Goal: Check status: Check status

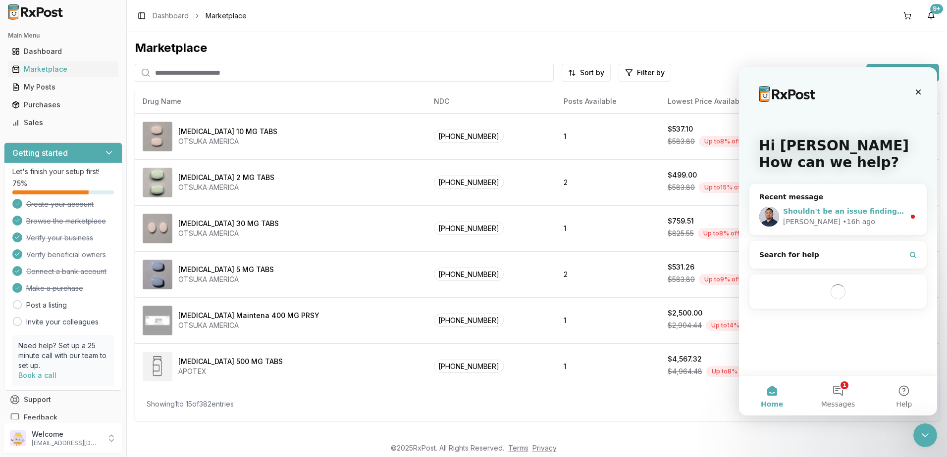
click at [853, 212] on span "Shouldn't be an issue finding but won't be able to go out until [DATE] sorry" at bounding box center [930, 211] width 295 height 8
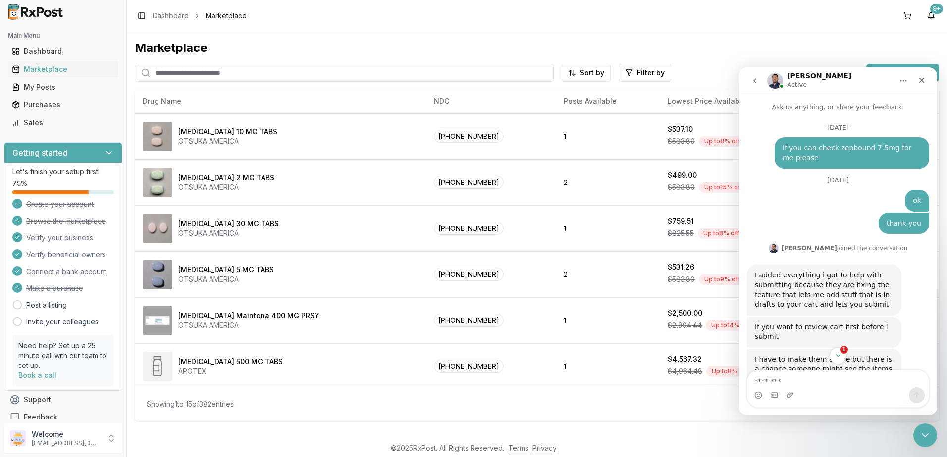
scroll to position [43, 0]
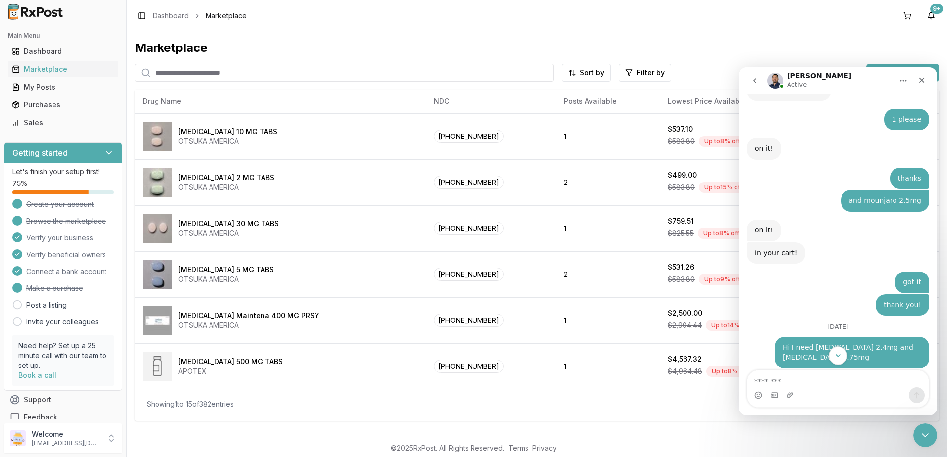
click at [833, 359] on icon "Scroll to bottom" at bounding box center [837, 356] width 9 height 9
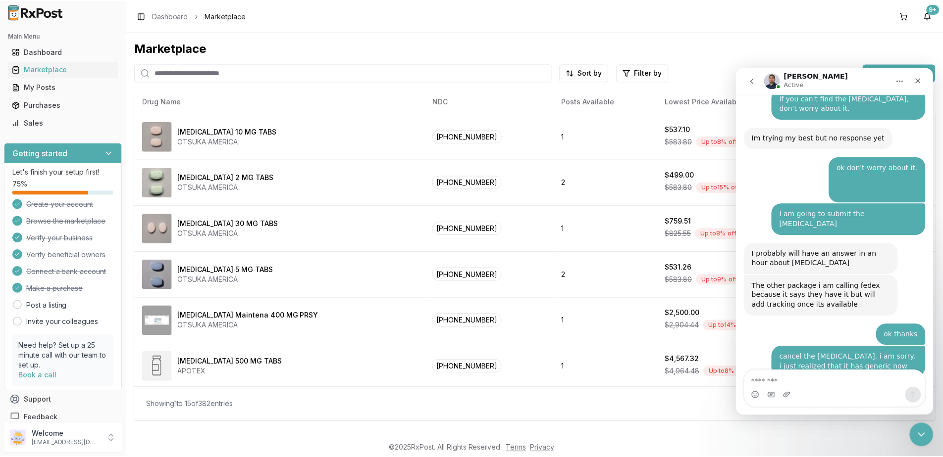
scroll to position [6455, 0]
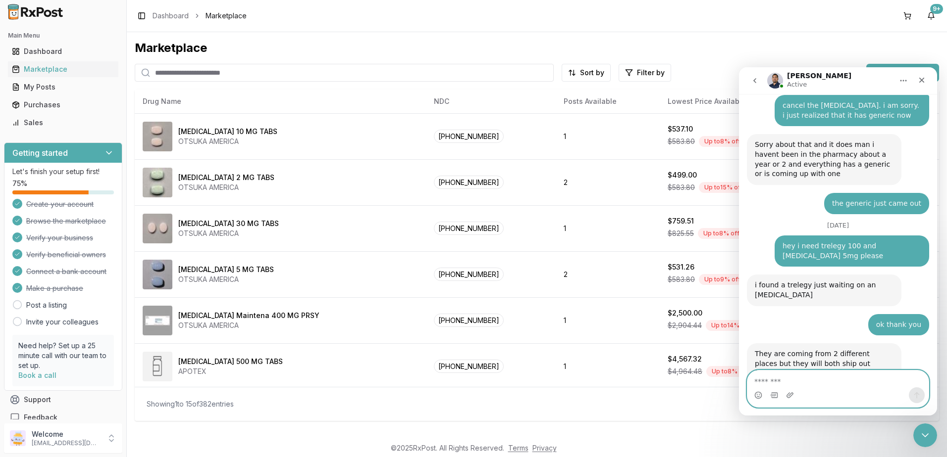
click at [815, 378] on textarea "Message…" at bounding box center [837, 379] width 181 height 17
click at [808, 382] on textarea "Message…" at bounding box center [837, 379] width 181 height 17
click at [817, 380] on textarea "Message…" at bounding box center [837, 379] width 181 height 17
click at [33, 111] on link "Purchases" at bounding box center [63, 105] width 110 height 18
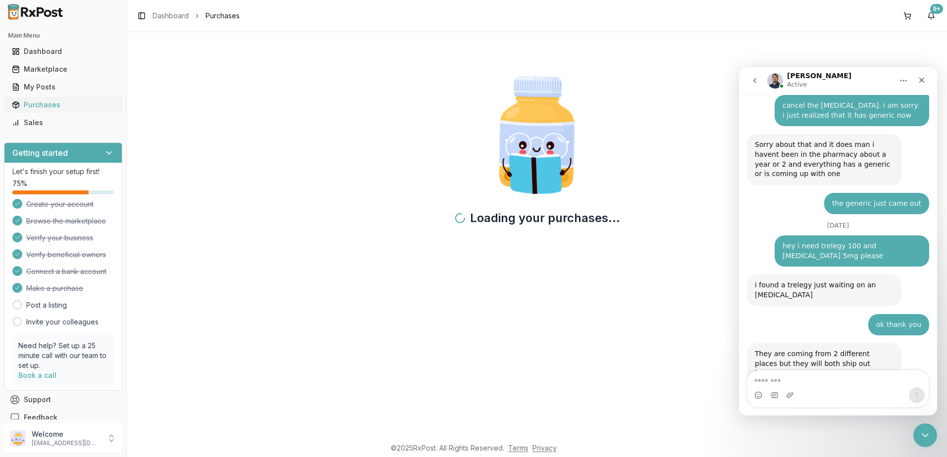
click at [39, 105] on div "Purchases" at bounding box center [63, 105] width 102 height 10
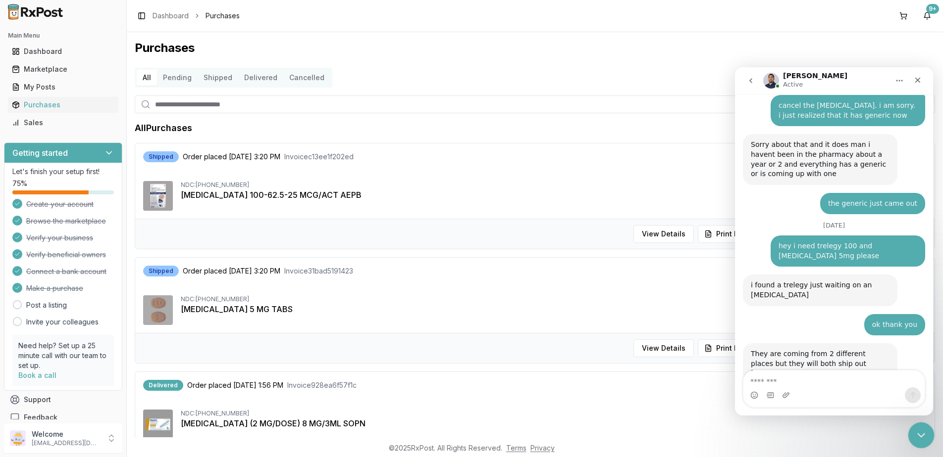
drag, startPoint x: 918, startPoint y: 439, endPoint x: 1303, endPoint y: 618, distance: 424.8
click at [917, 440] on div "Close Intercom Messenger" at bounding box center [919, 434] width 24 height 24
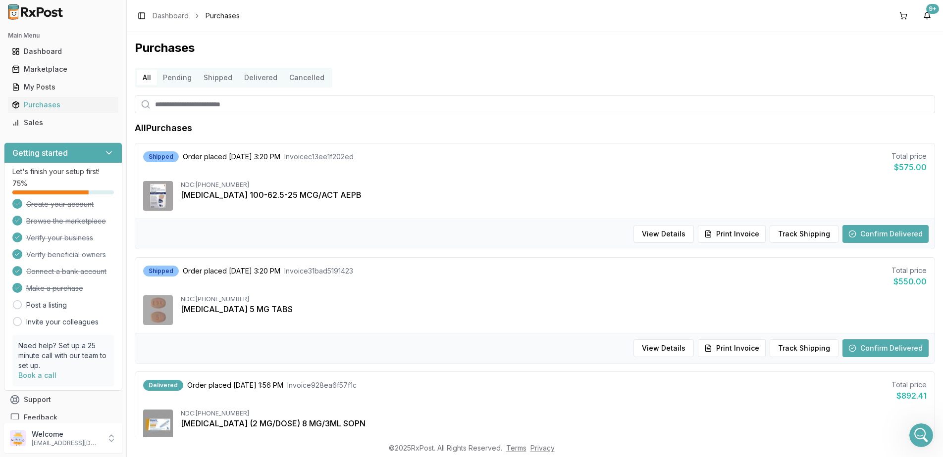
scroll to position [6455, 0]
click at [793, 350] on button "Track Shipping" at bounding box center [803, 349] width 69 height 18
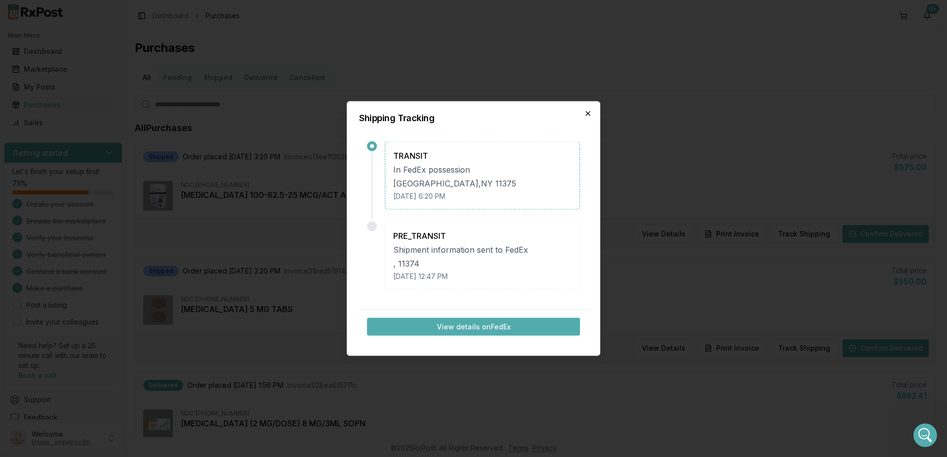
click at [587, 112] on icon "button" at bounding box center [588, 114] width 8 height 8
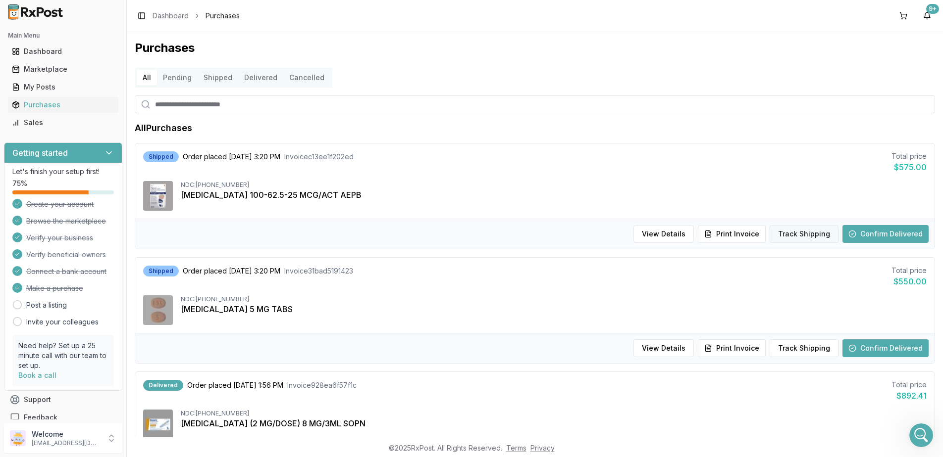
click at [793, 236] on button "Track Shipping" at bounding box center [803, 234] width 69 height 18
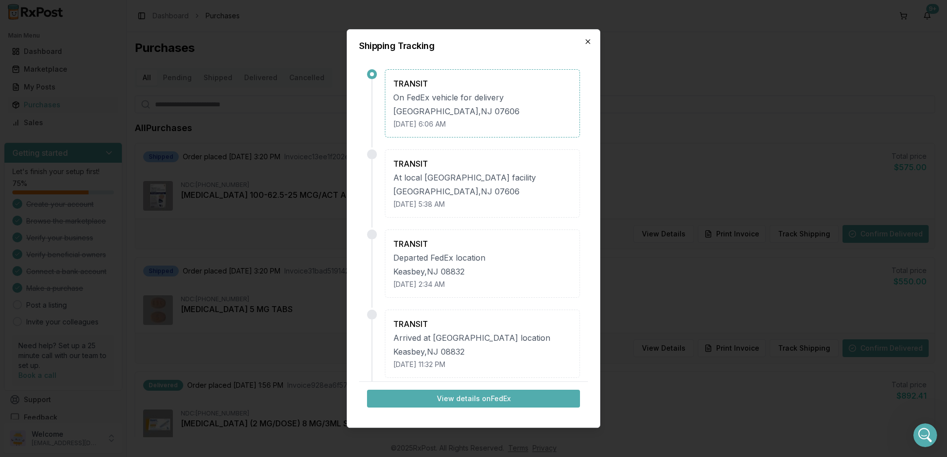
click at [587, 41] on icon "button" at bounding box center [588, 42] width 4 height 4
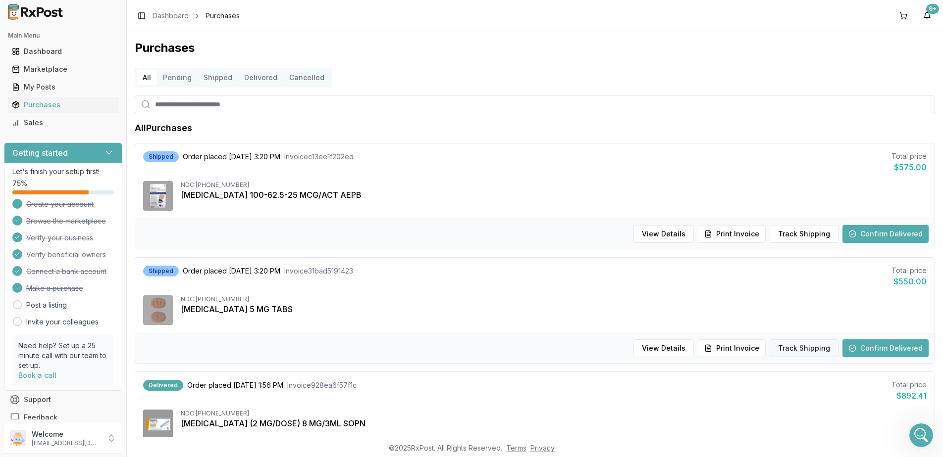
click at [802, 352] on button "Track Shipping" at bounding box center [803, 349] width 69 height 18
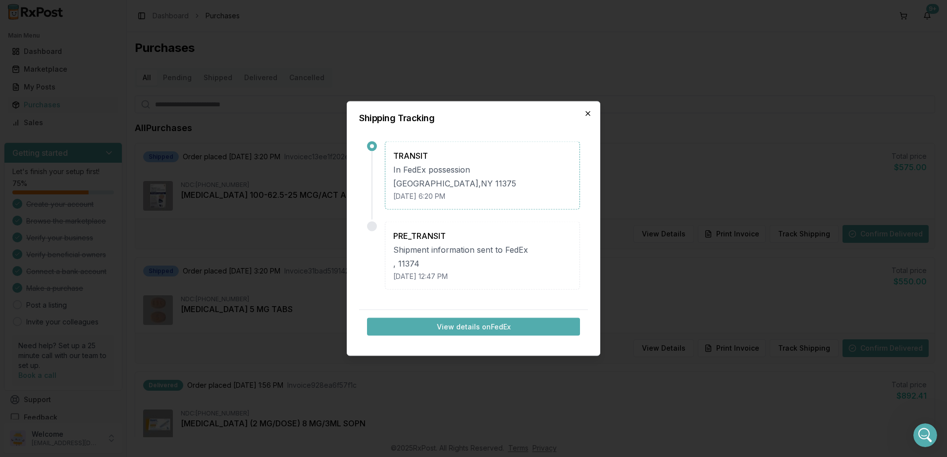
click at [587, 110] on icon "button" at bounding box center [588, 114] width 8 height 8
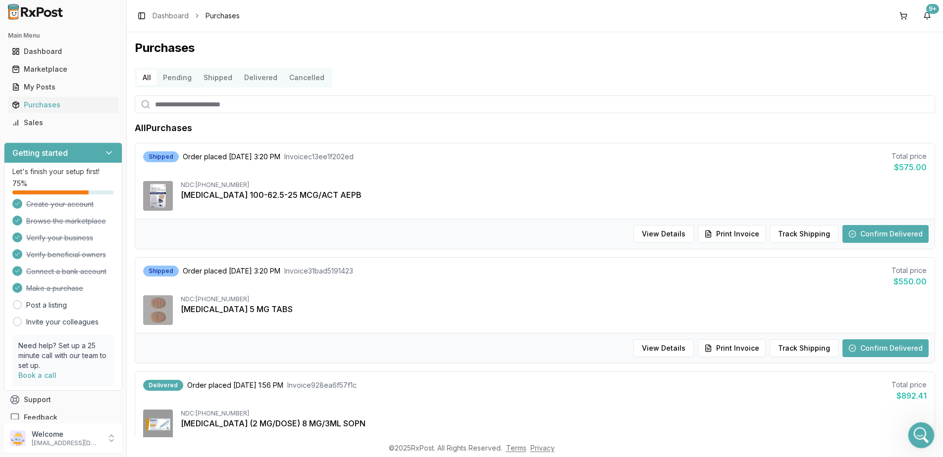
click at [917, 434] on icon "Open Intercom Messenger" at bounding box center [919, 434] width 16 height 16
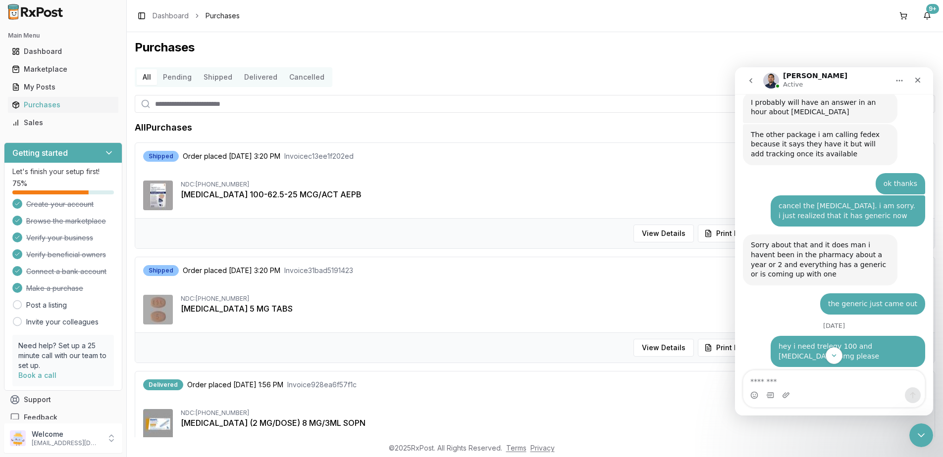
scroll to position [0, 0]
click at [921, 431] on icon "Close Intercom Messenger" at bounding box center [919, 434] width 12 height 12
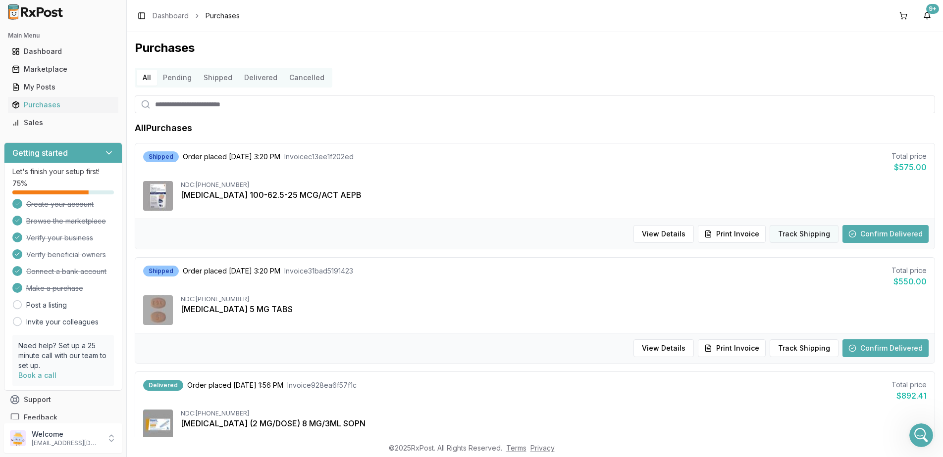
click at [811, 232] on button "Track Shipping" at bounding box center [803, 234] width 69 height 18
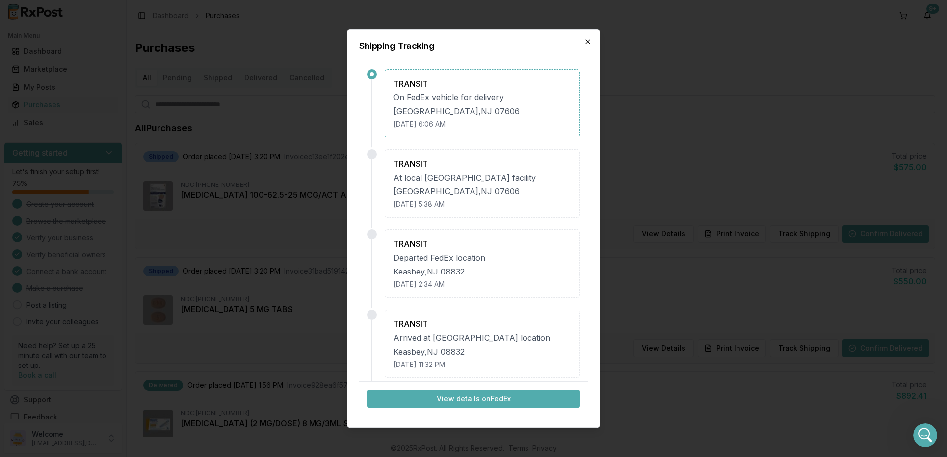
click at [588, 40] on icon "button" at bounding box center [588, 42] width 8 height 8
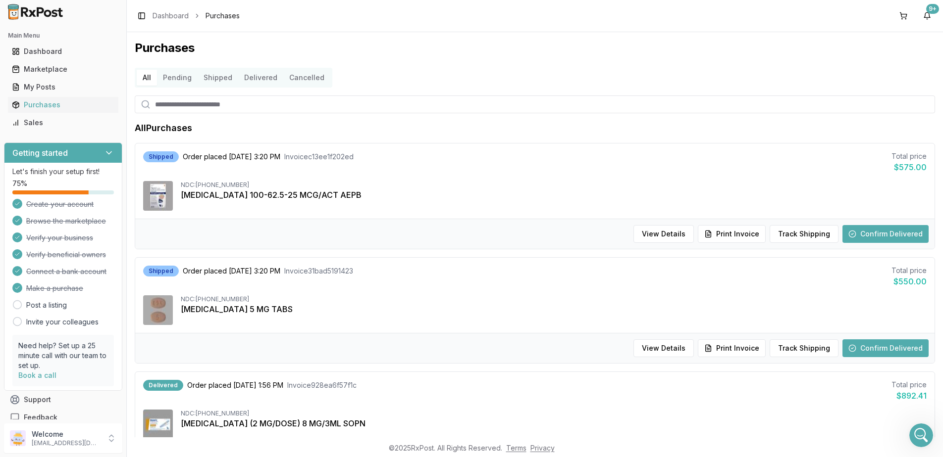
click at [872, 233] on button "Confirm Delivered" at bounding box center [885, 234] width 86 height 18
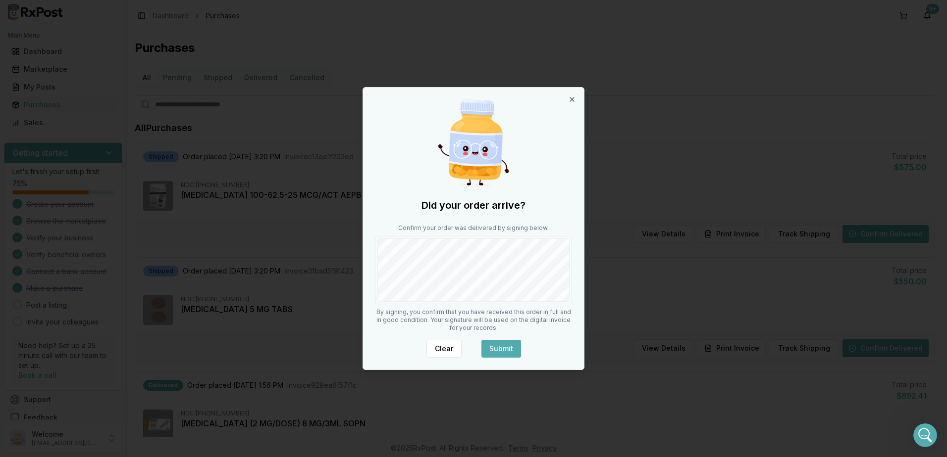
click at [503, 350] on button "Submit" at bounding box center [501, 349] width 40 height 18
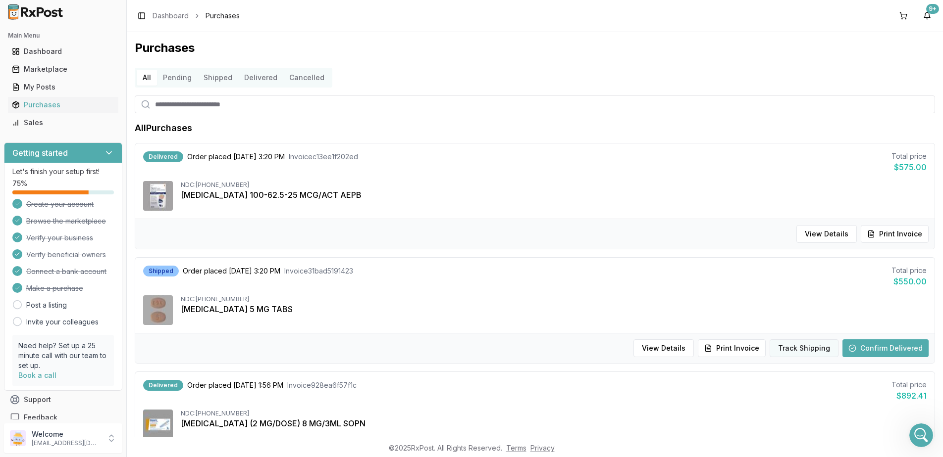
click at [798, 348] on button "Track Shipping" at bounding box center [803, 349] width 69 height 18
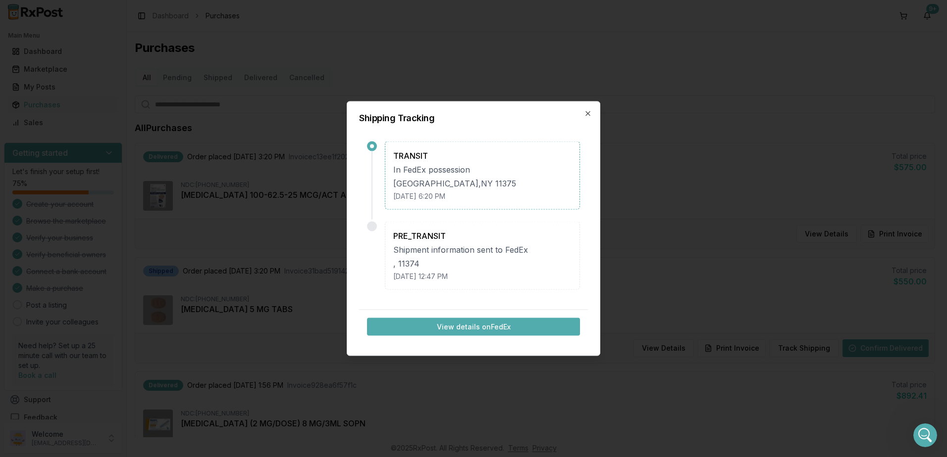
click at [586, 108] on div "Shipping Tracking TRANSIT In [GEOGRAPHIC_DATA] [DATE] 6:20 PM PRE_TRANSIT Shipm…" at bounding box center [473, 228] width 253 height 255
click at [586, 113] on icon "button" at bounding box center [588, 114] width 8 height 8
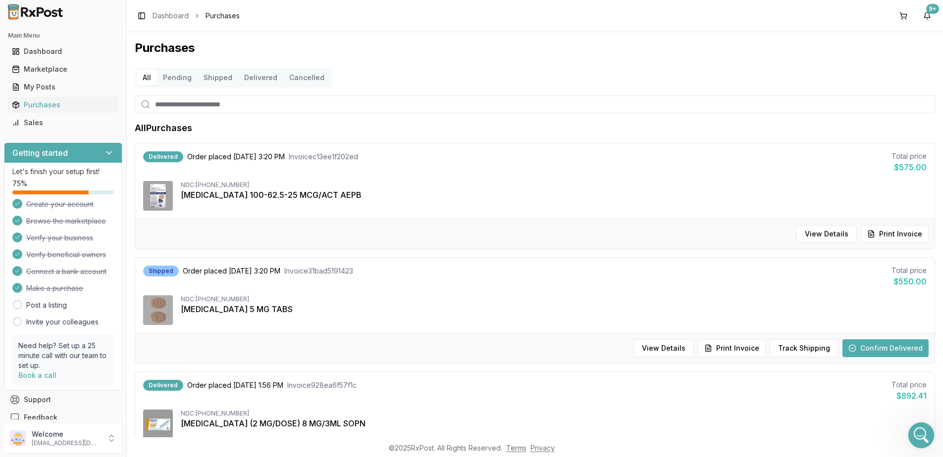
click at [910, 428] on div "Open Intercom Messenger" at bounding box center [919, 434] width 33 height 33
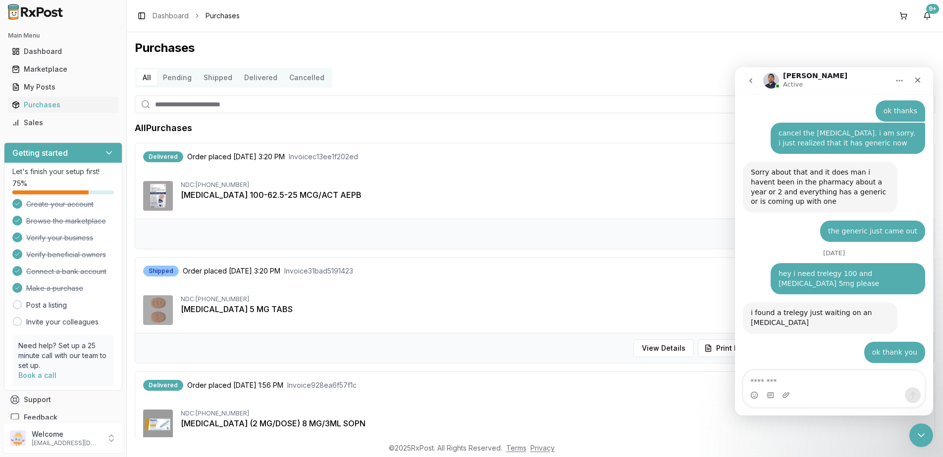
scroll to position [6455, 0]
